Goal: Task Accomplishment & Management: Manage account settings

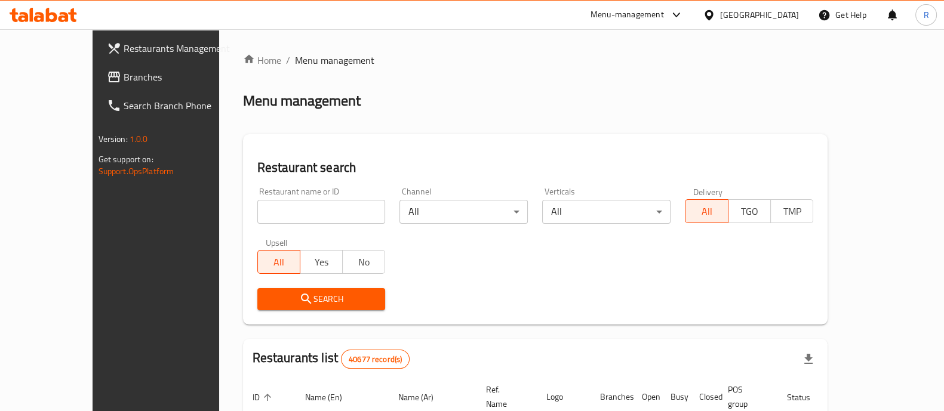
click at [305, 214] on input "search" at bounding box center [321, 212] width 128 height 24
click button "Search" at bounding box center [321, 299] width 128 height 22
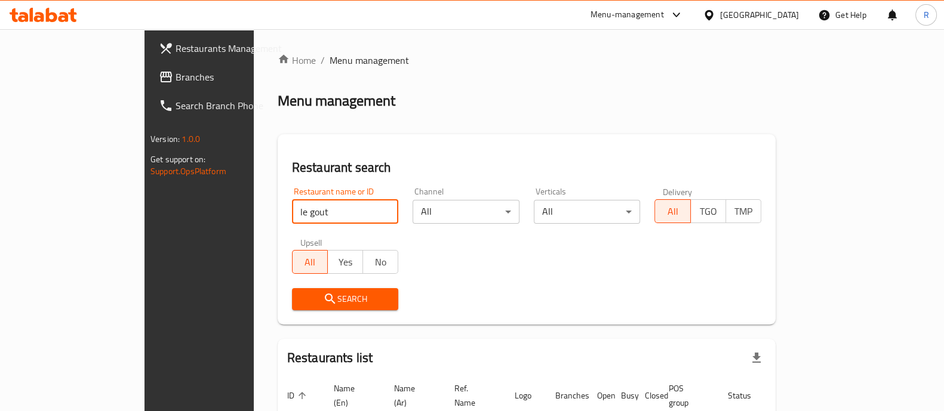
scroll to position [76, 0]
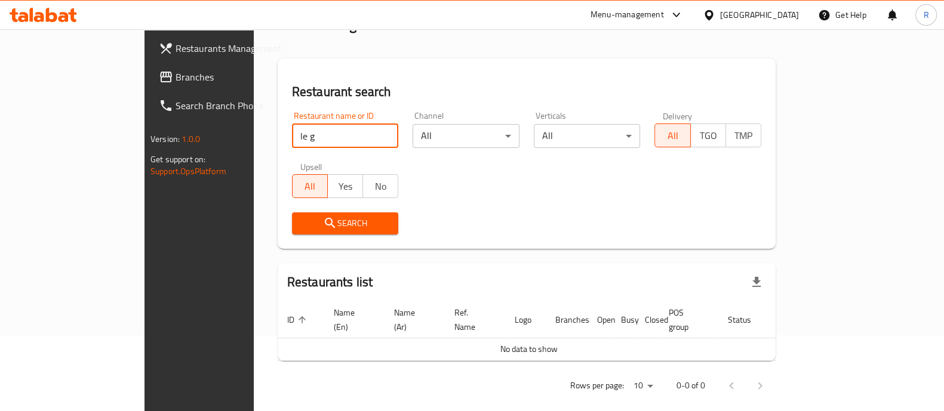
type input "le g"
click at [319, 227] on span "Search" at bounding box center [345, 223] width 88 height 15
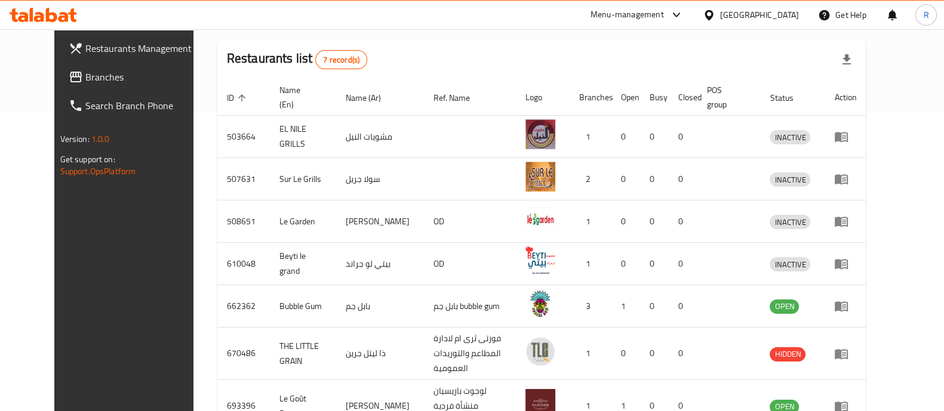
scroll to position [366, 0]
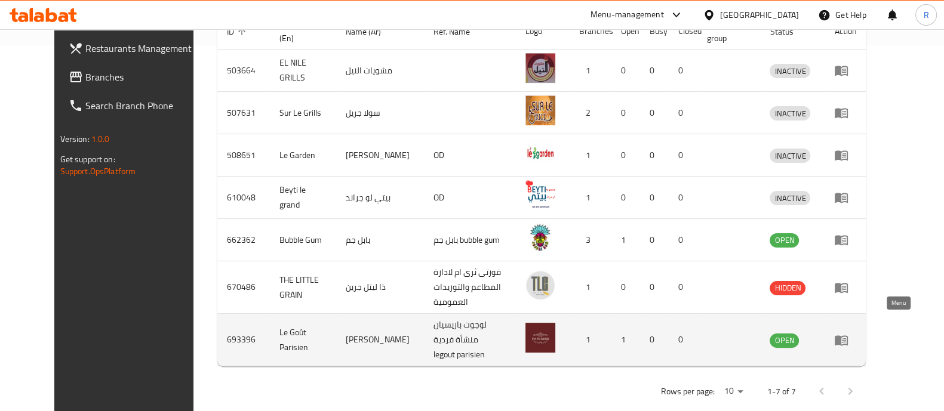
click at [848, 335] on icon "enhanced table" at bounding box center [840, 340] width 13 height 10
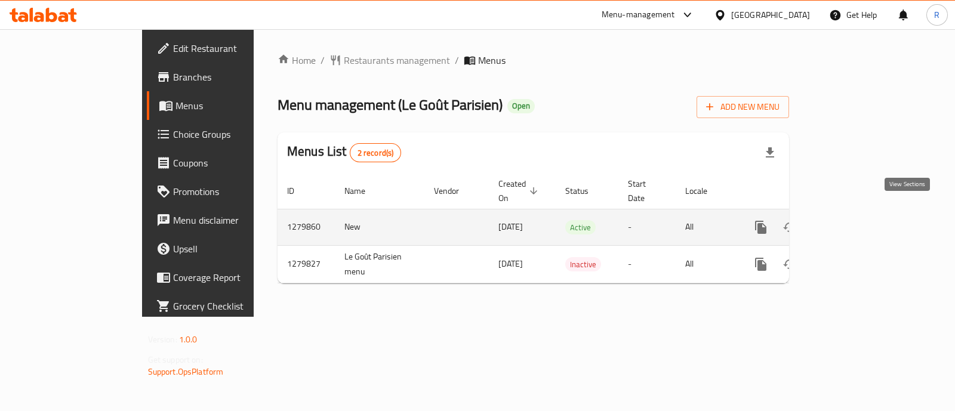
click at [854, 220] on icon "enhanced table" at bounding box center [847, 227] width 14 height 14
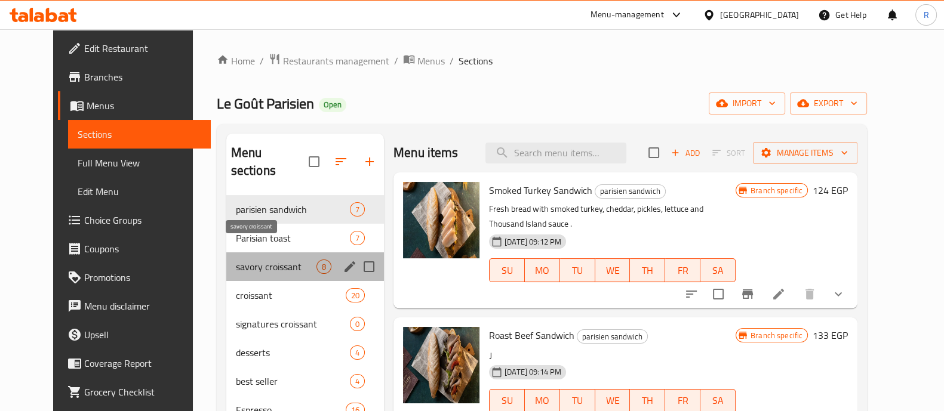
click at [236, 260] on span "savory croissant" at bounding box center [276, 267] width 81 height 14
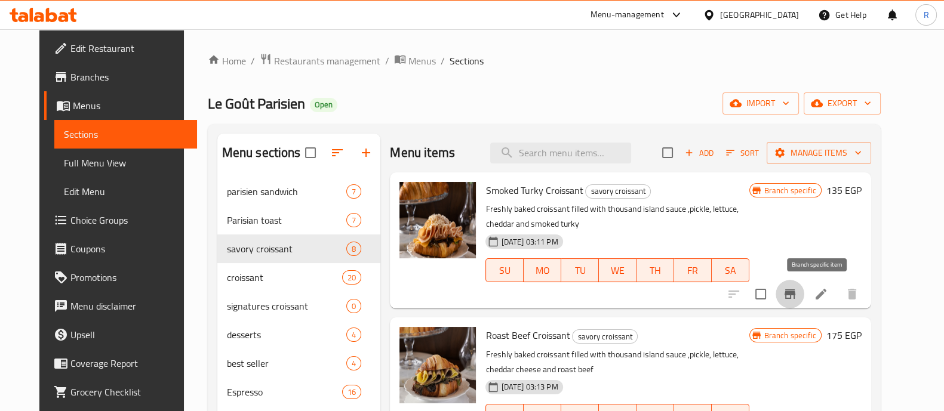
click at [797, 295] on icon "Branch-specific-item" at bounding box center [789, 294] width 14 height 14
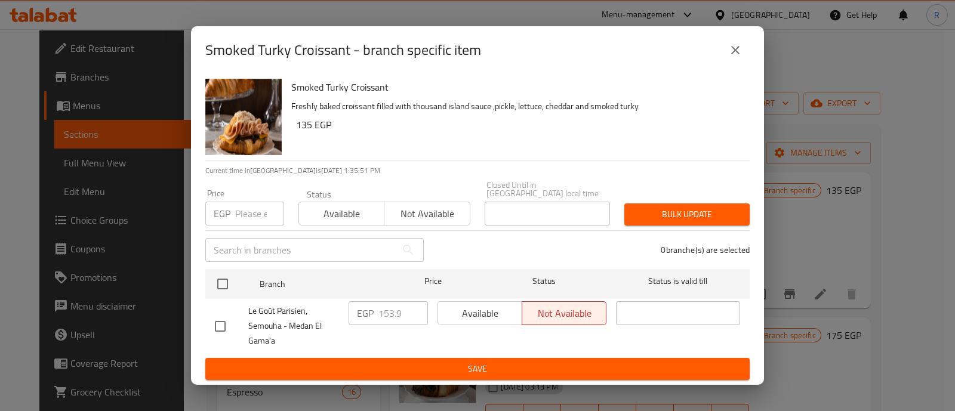
click at [246, 211] on input "number" at bounding box center [259, 214] width 49 height 24
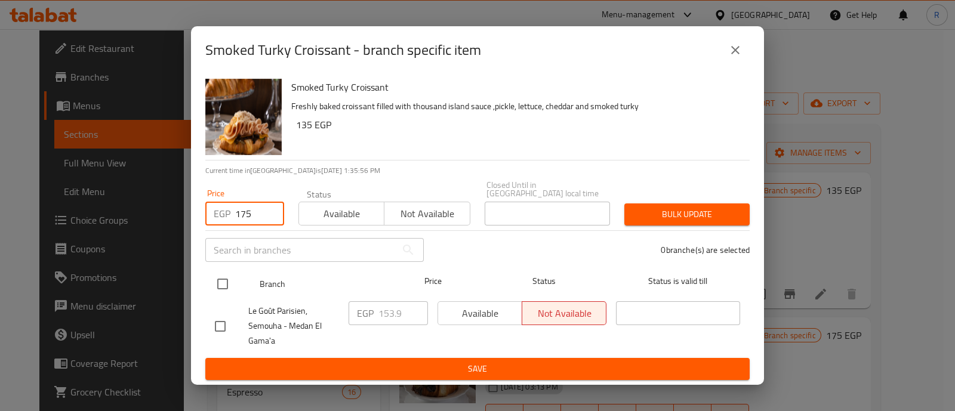
type input "175"
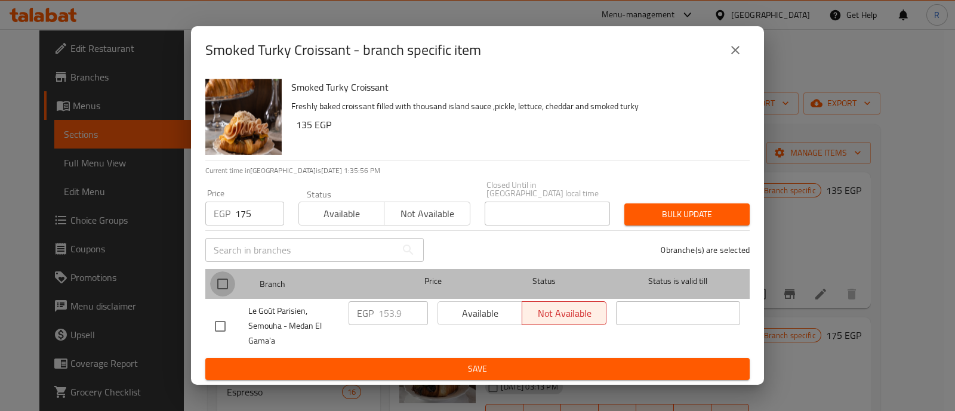
click at [218, 282] on input "checkbox" at bounding box center [222, 284] width 25 height 25
checkbox input "true"
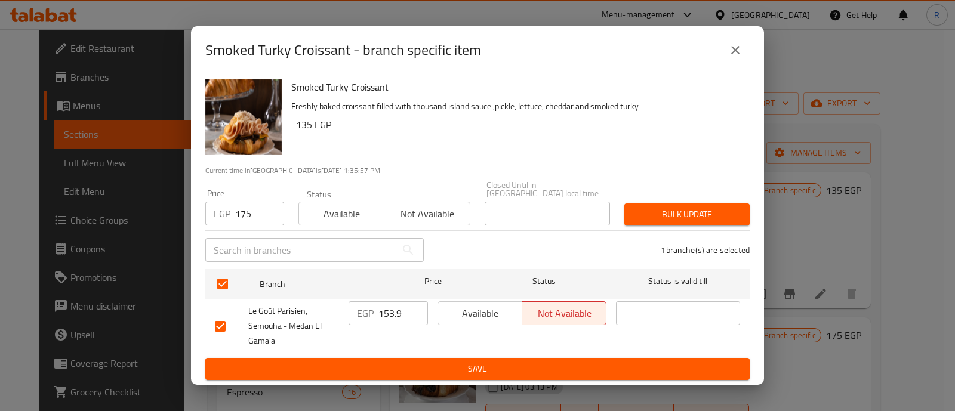
click at [645, 214] on span "Bulk update" at bounding box center [687, 214] width 106 height 15
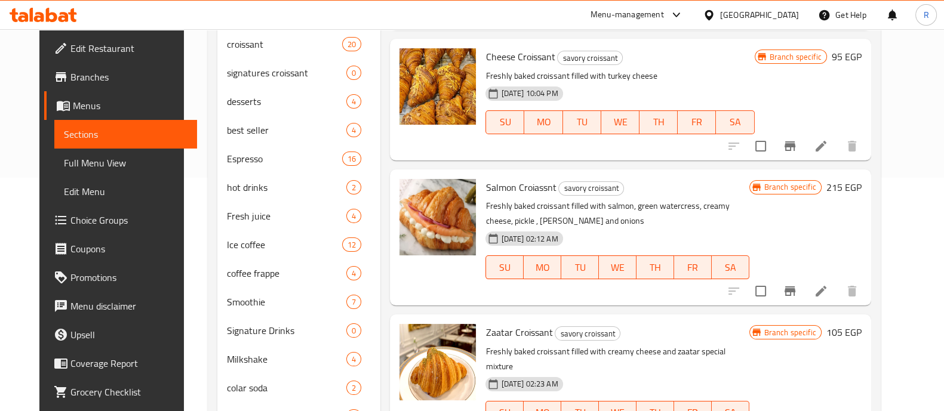
scroll to position [235, 0]
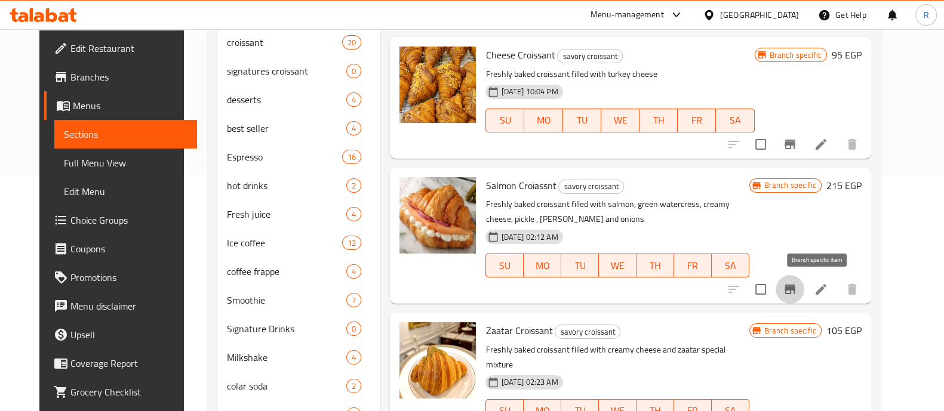
click at [795, 288] on icon "Branch-specific-item" at bounding box center [789, 290] width 11 height 10
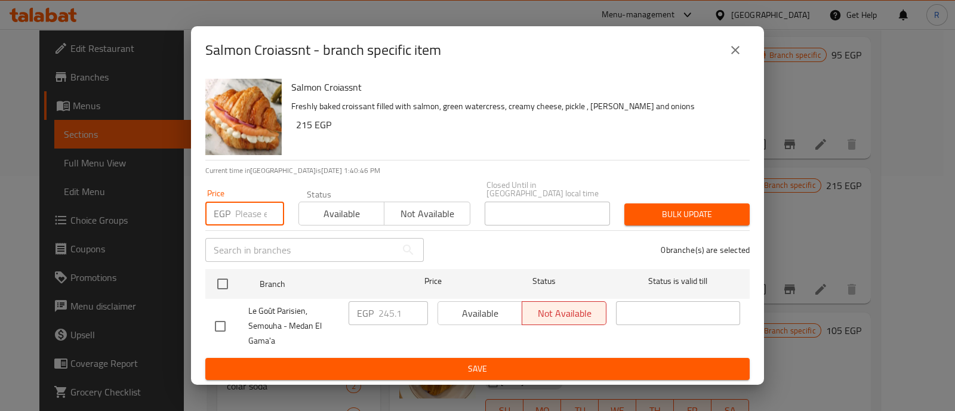
click at [244, 207] on input "number" at bounding box center [259, 214] width 49 height 24
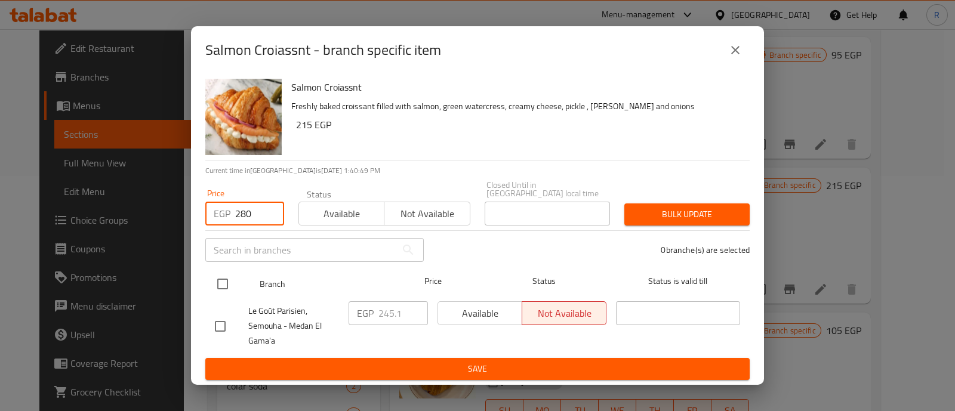
type input "280"
click at [221, 273] on input "checkbox" at bounding box center [222, 284] width 25 height 25
checkbox input "true"
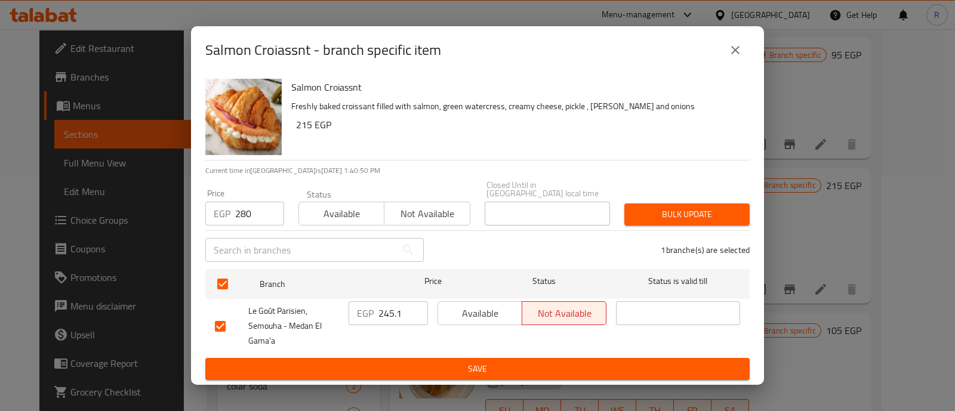
click at [691, 208] on span "Bulk update" at bounding box center [687, 214] width 106 height 15
